Goal: Information Seeking & Learning: Find specific page/section

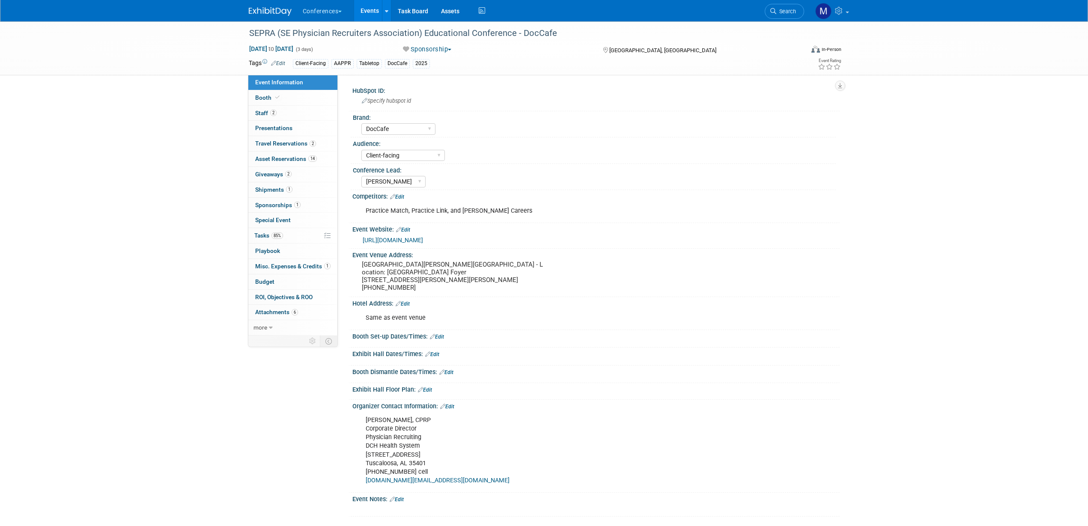
select select "DocCafe"
select select "Client-facing"
select select "[PERSON_NAME]"
click at [780, 12] on span "Search" at bounding box center [786, 11] width 20 height 6
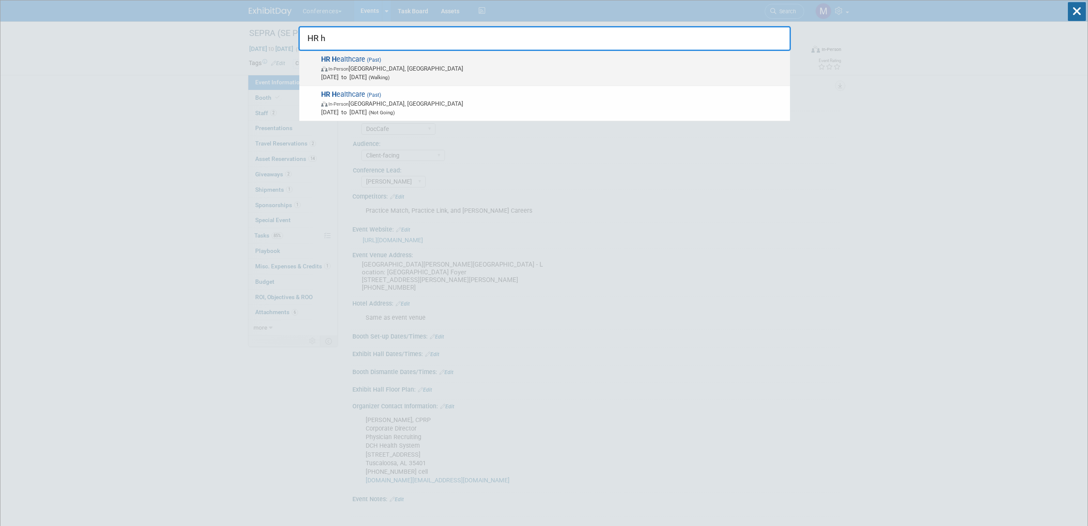
type input "HR h"
click at [335, 68] on span "In-Person" at bounding box center [338, 69] width 20 height 6
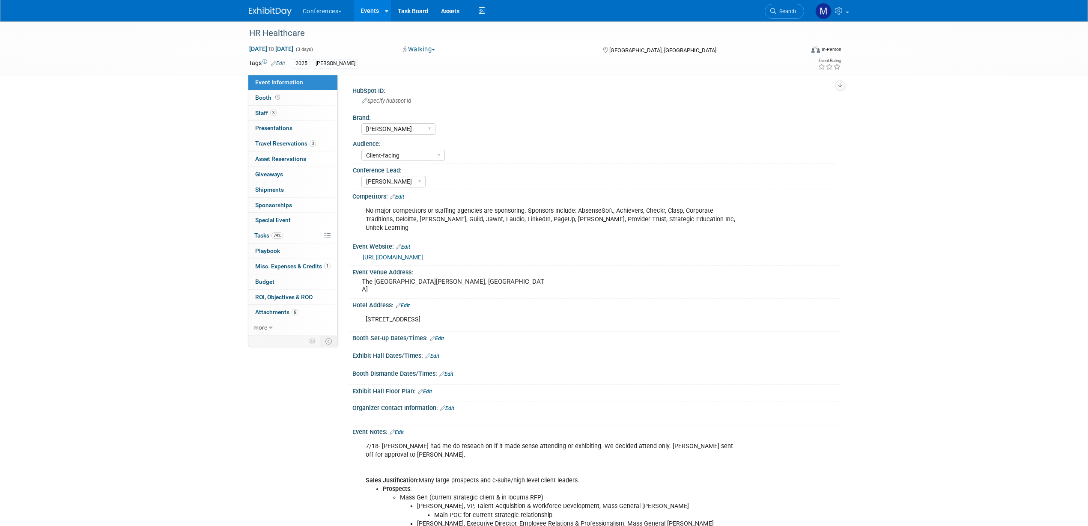
select select "[PERSON_NAME]"
select select "Client-facing"
select select "[PERSON_NAME]"
click at [423, 254] on link "https://hrhealthcare.wbresearch.com/" at bounding box center [393, 257] width 60 height 7
